Goal: Task Accomplishment & Management: Manage account settings

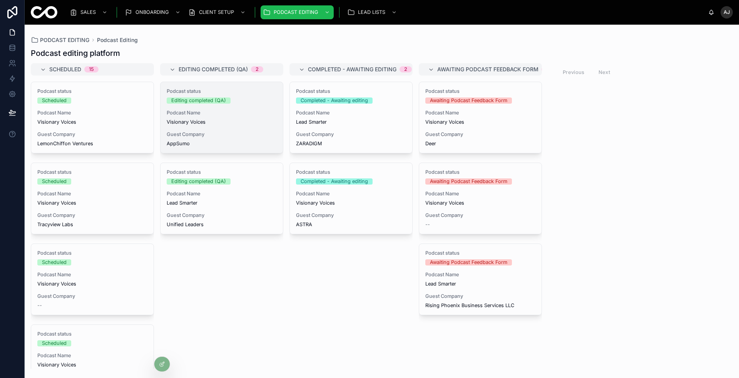
click at [236, 107] on div "Podcast status Editing completed (QA) Podcast Name Visionary Voices Guest Compa…" at bounding box center [222, 117] width 122 height 71
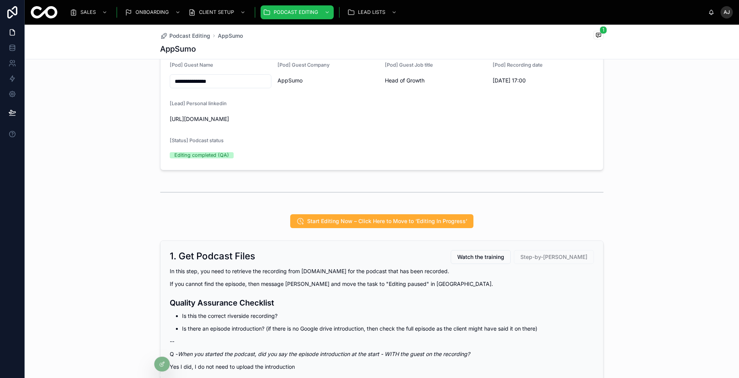
scroll to position [267, 0]
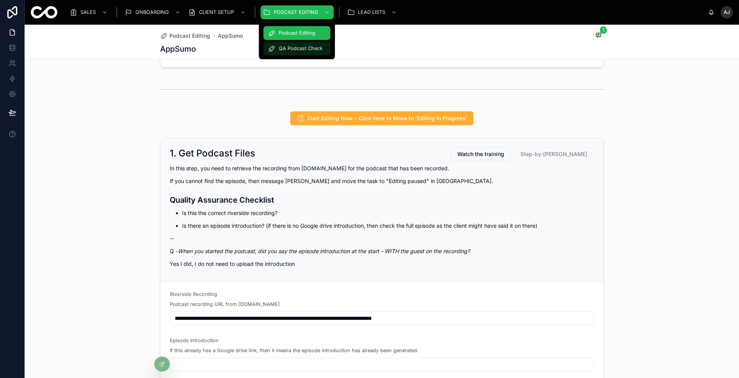
click at [315, 46] on span "QA Podcast Check" at bounding box center [301, 48] width 44 height 6
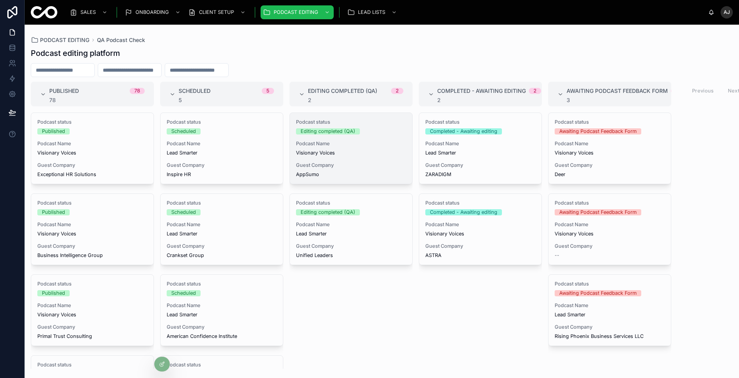
click at [346, 172] on span "AppSumo" at bounding box center [351, 174] width 110 height 6
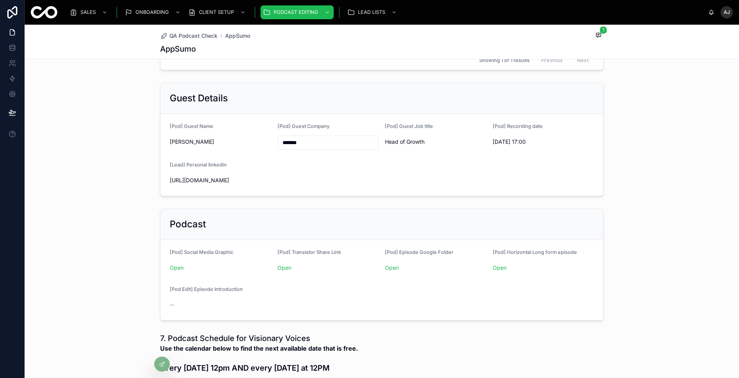
scroll to position [214, 0]
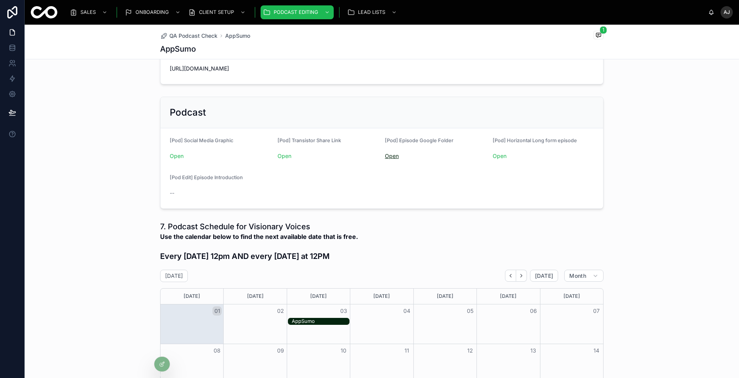
click at [392, 152] on link "Open" at bounding box center [392, 155] width 14 height 7
click at [289, 155] on link "Open" at bounding box center [285, 155] width 14 height 7
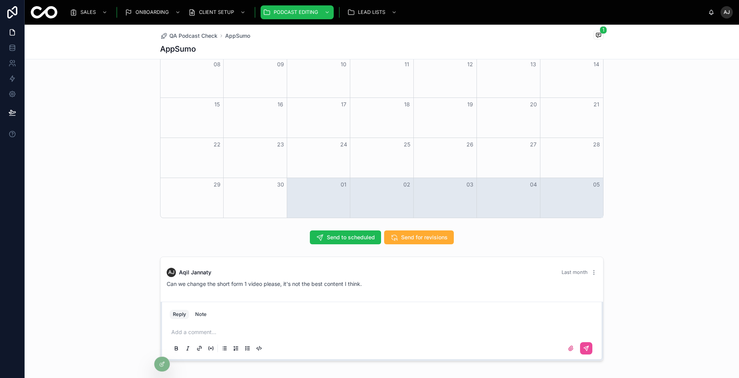
scroll to position [533, 0]
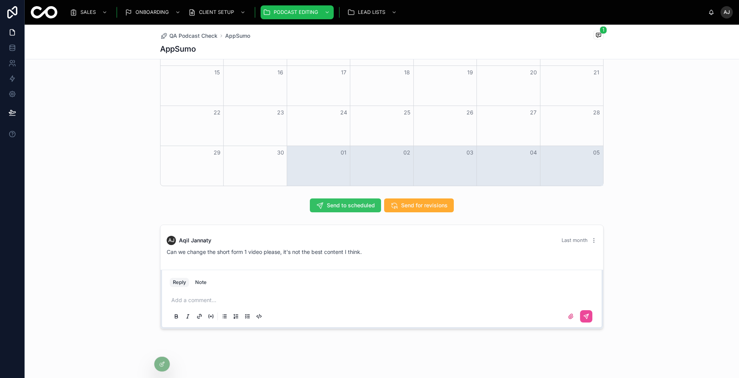
click at [353, 204] on span "Send to scheduled" at bounding box center [351, 205] width 48 height 8
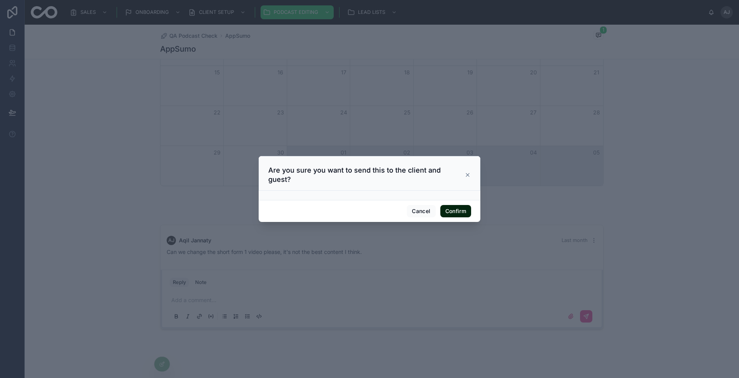
click at [446, 205] on button "Confirm" at bounding box center [456, 211] width 31 height 12
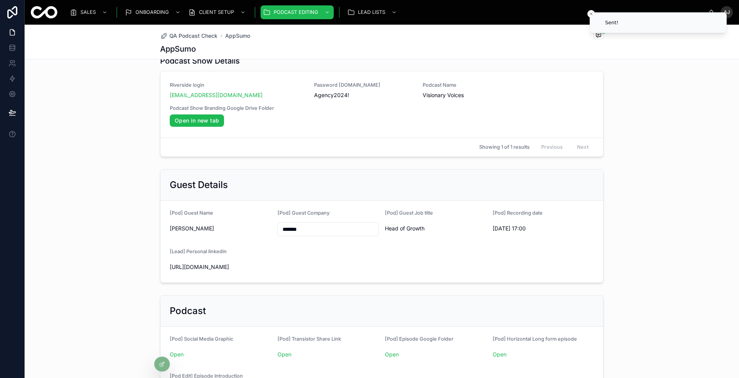
scroll to position [0, 0]
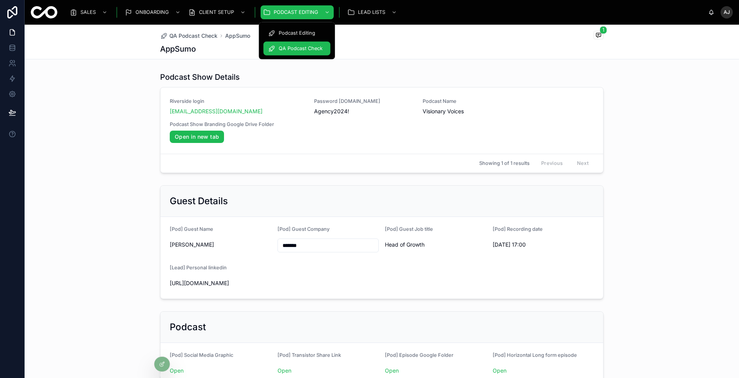
click at [303, 50] on span "QA Podcast Check" at bounding box center [301, 48] width 44 height 6
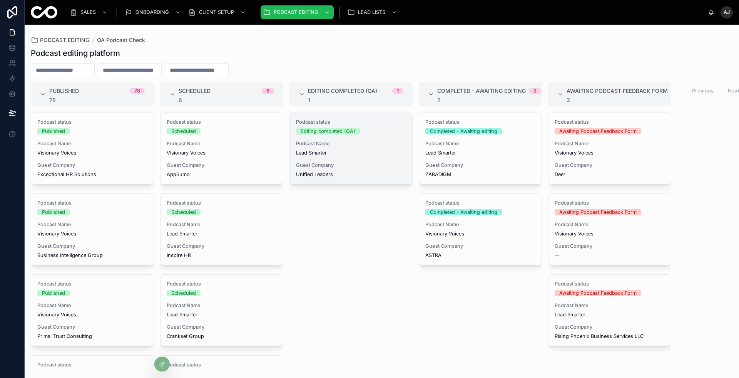
click at [353, 172] on span "Unified Leaders" at bounding box center [351, 174] width 110 height 6
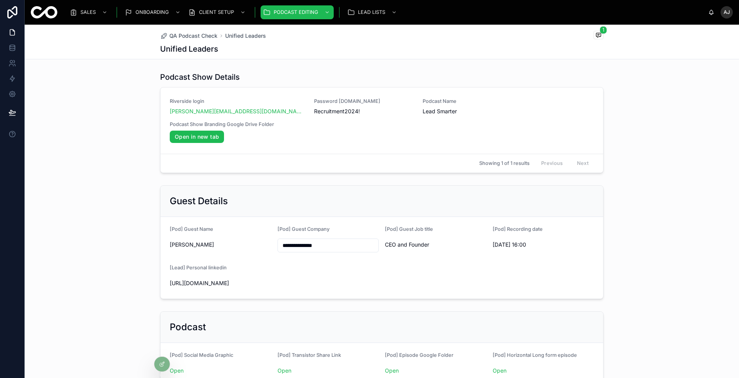
click at [290, 247] on input "**********" at bounding box center [328, 245] width 101 height 11
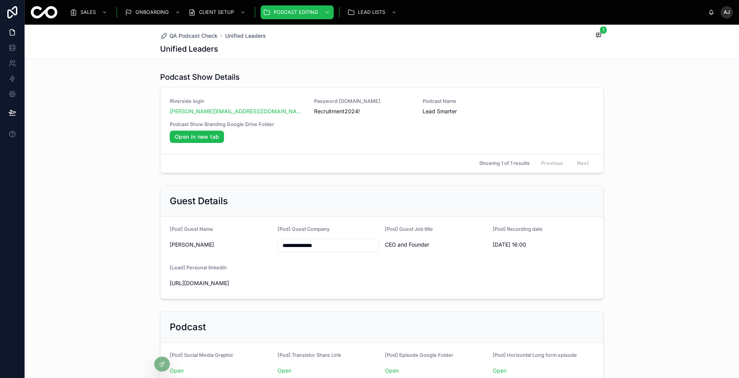
click at [299, 293] on form "**********" at bounding box center [382, 258] width 443 height 82
